Goal: Information Seeking & Learning: Understand process/instructions

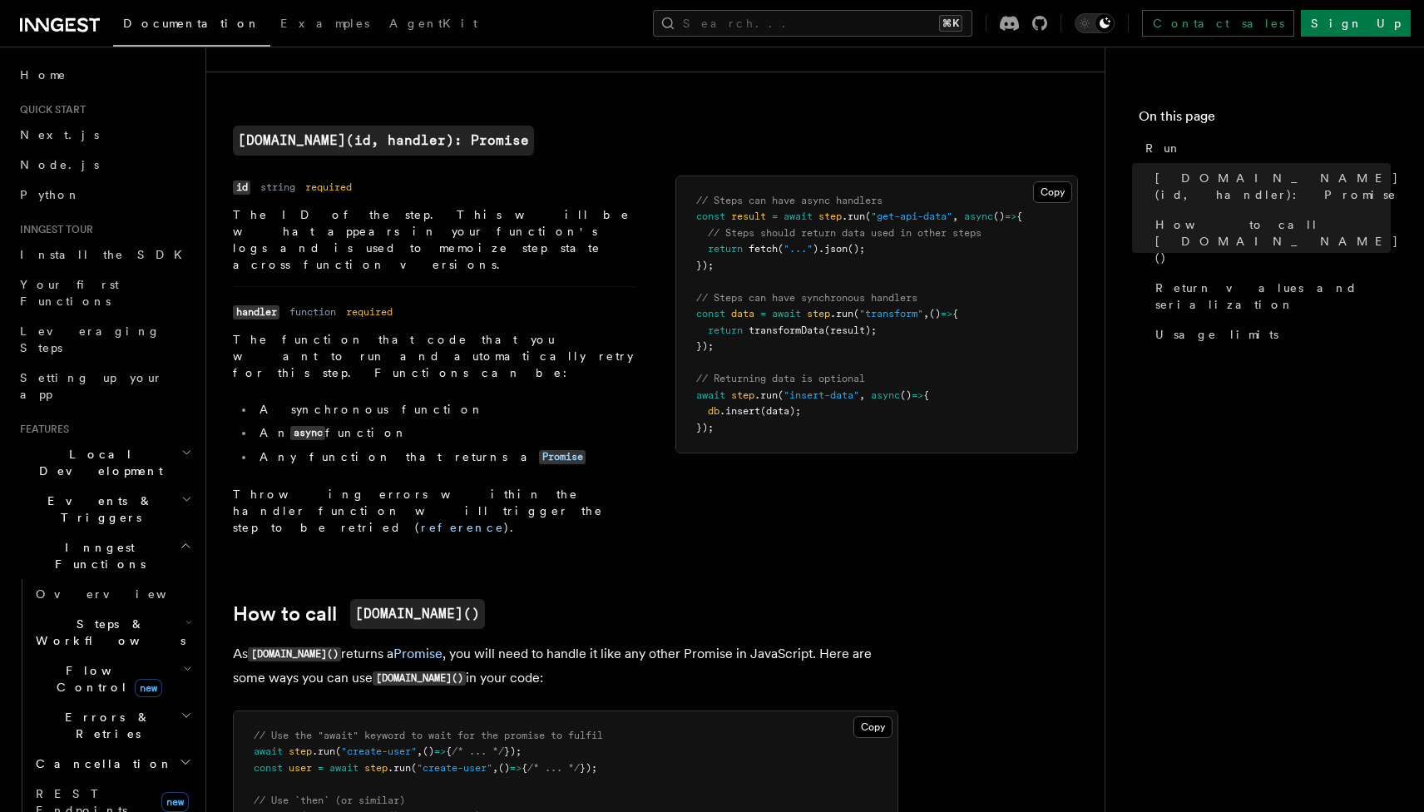
scroll to position [245, 0]
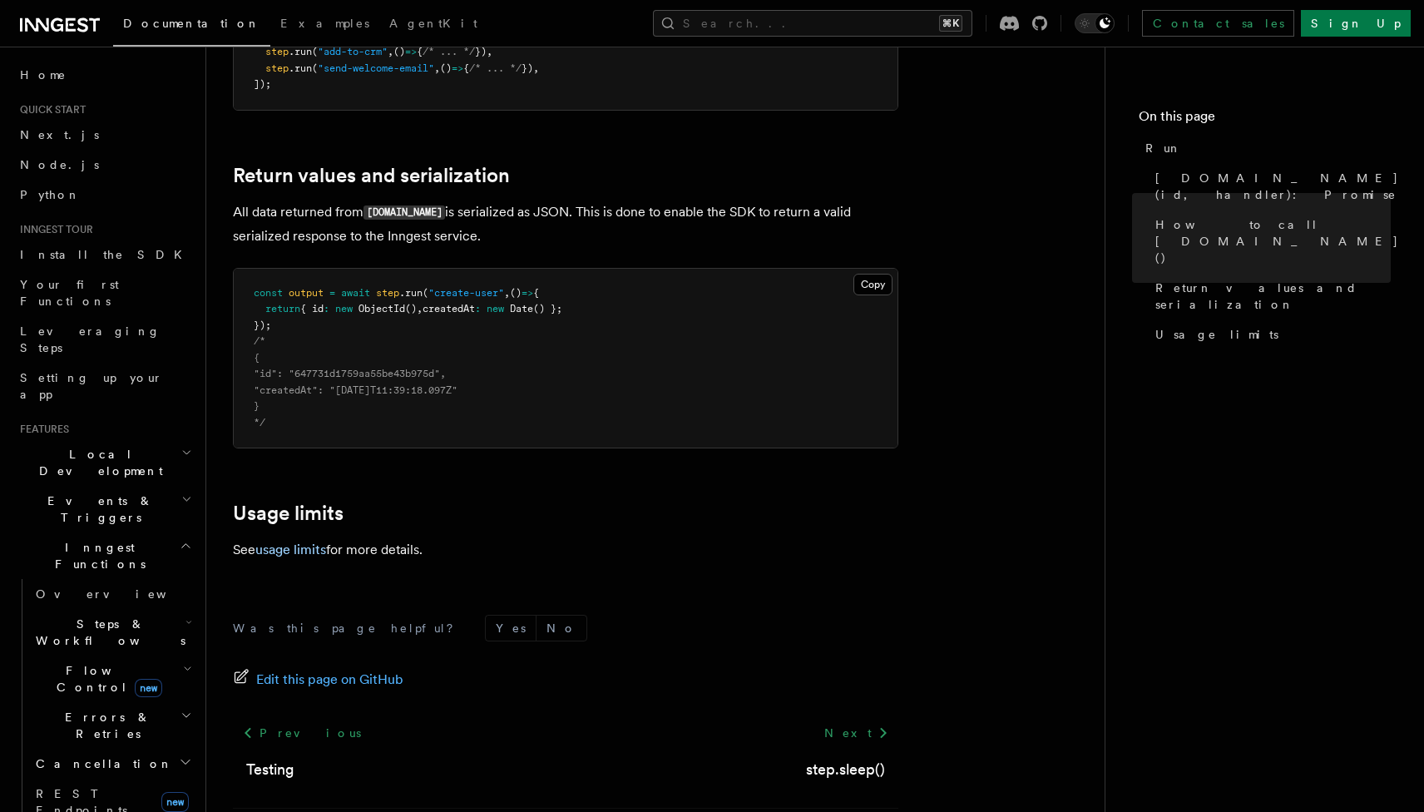
scroll to position [1293, 0]
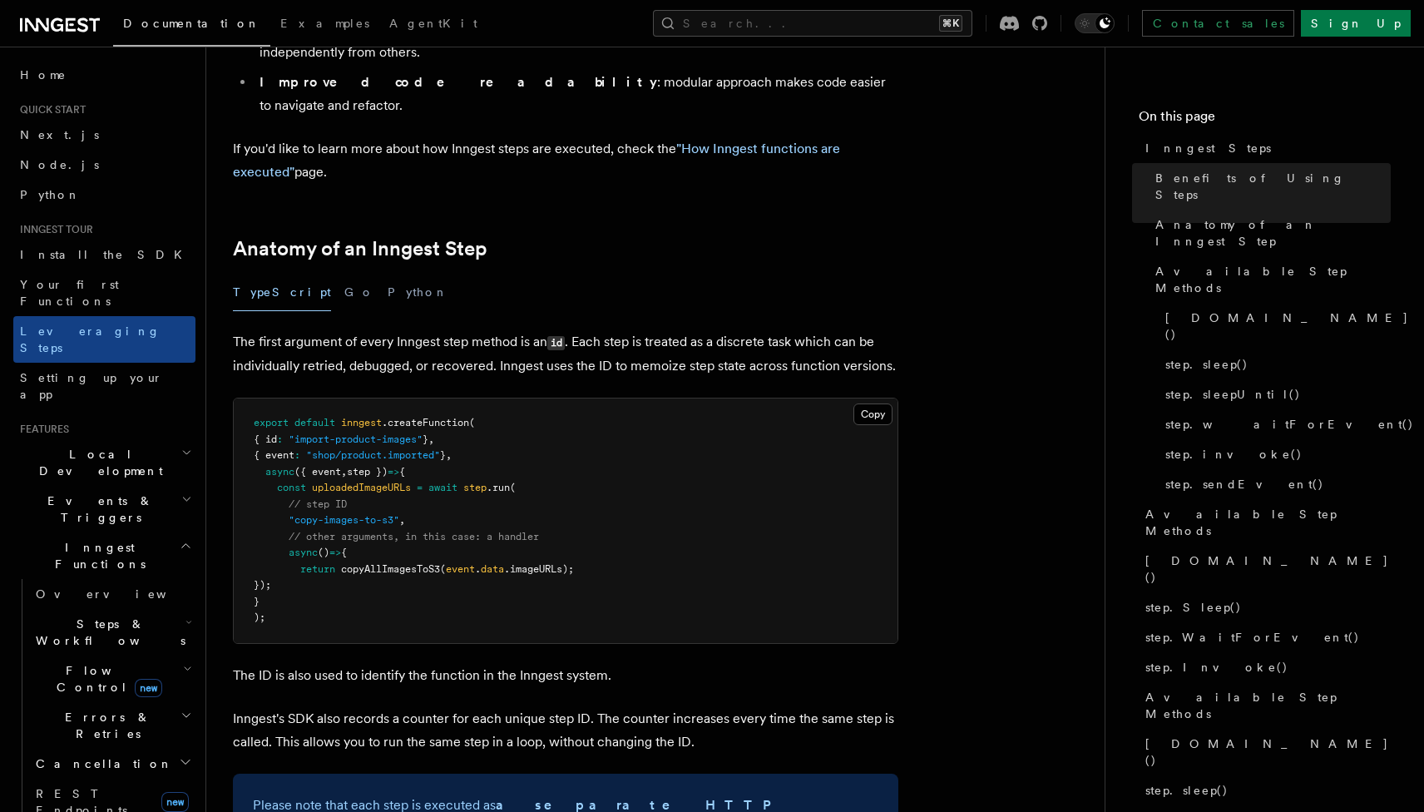
scroll to position [563, 0]
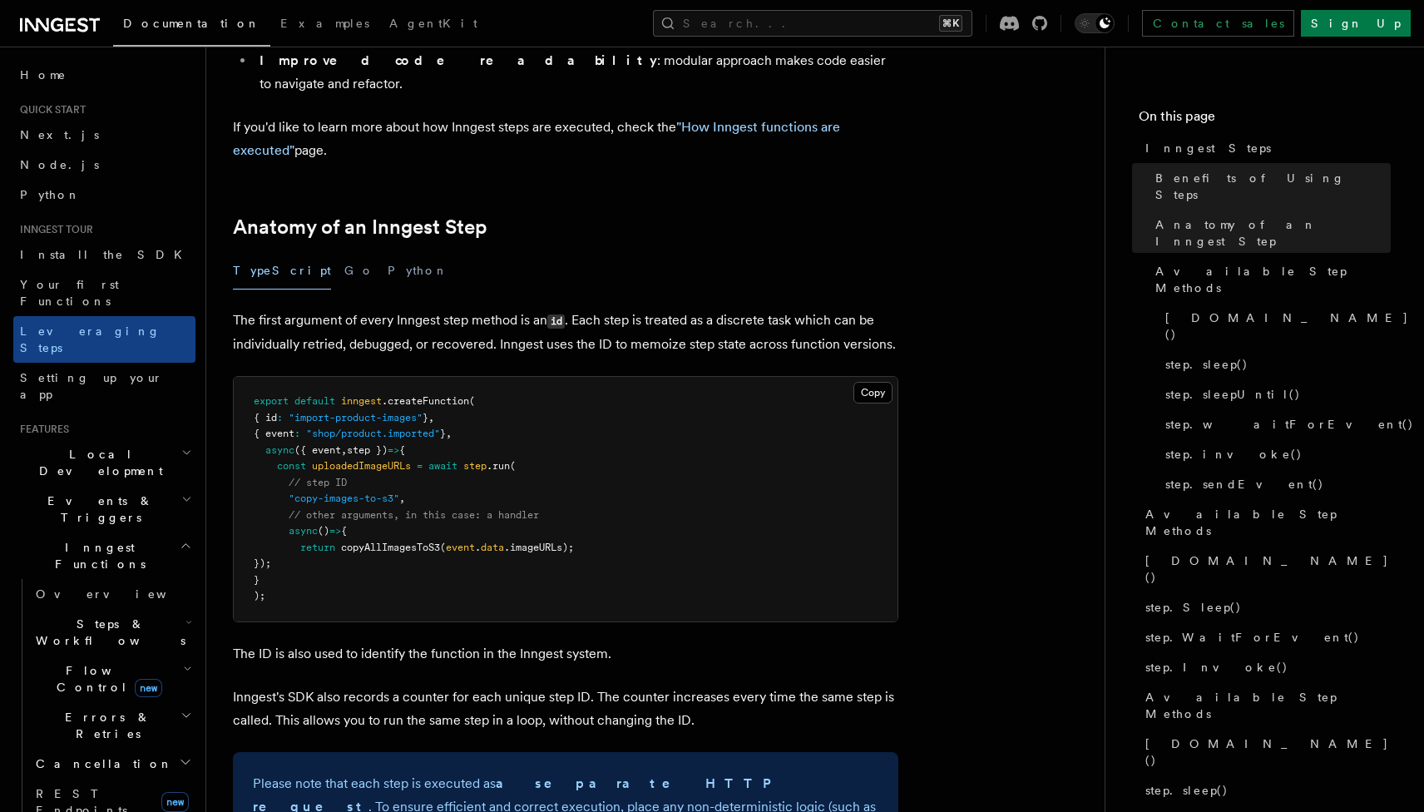
click at [694, 252] on div "TypeScript Go Python" at bounding box center [565, 270] width 665 height 37
click at [526, 435] on pre "export default inngest .createFunction ( { id : "import-product-images" } , { e…" at bounding box center [566, 499] width 664 height 244
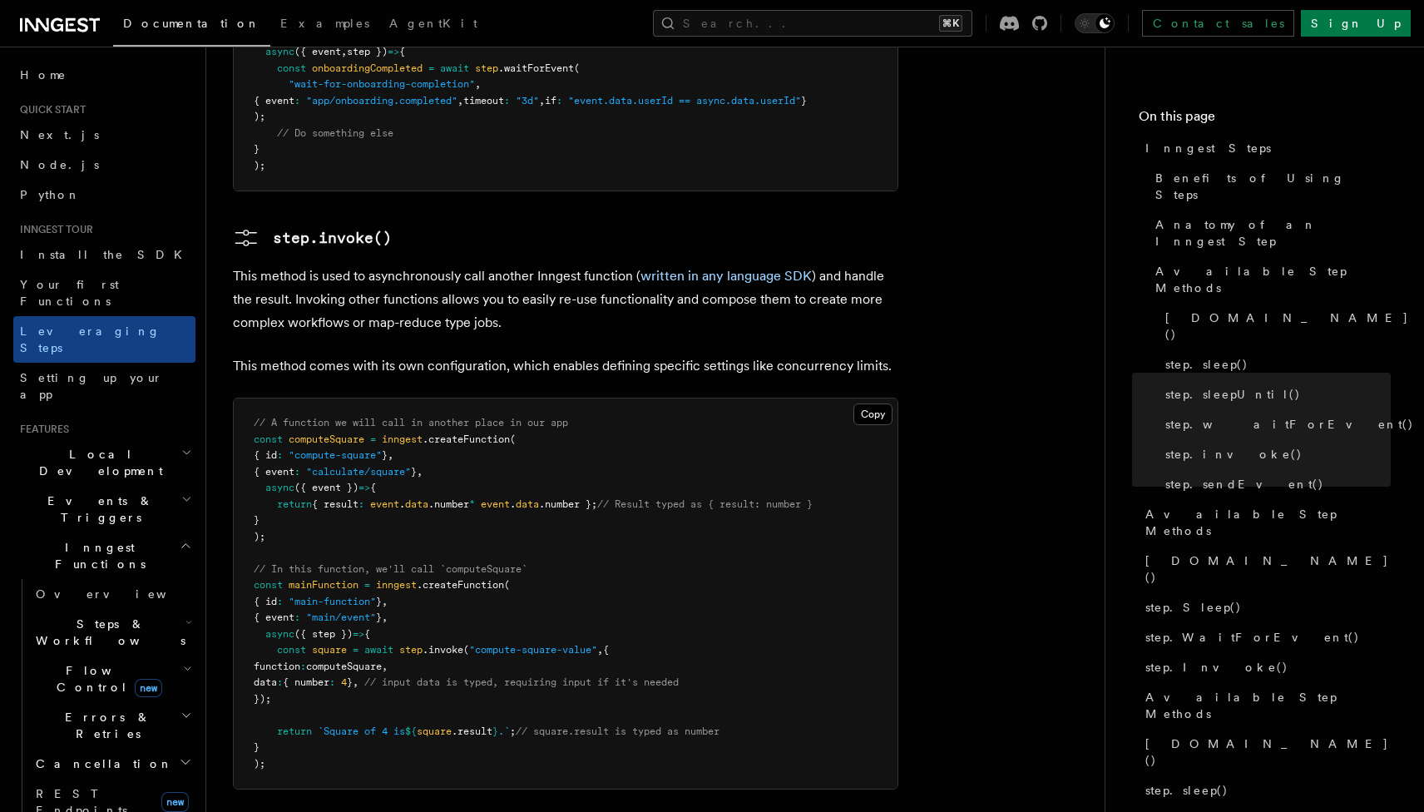
scroll to position [2766, 0]
